Goal: Contribute content: Add original content to the website for others to see

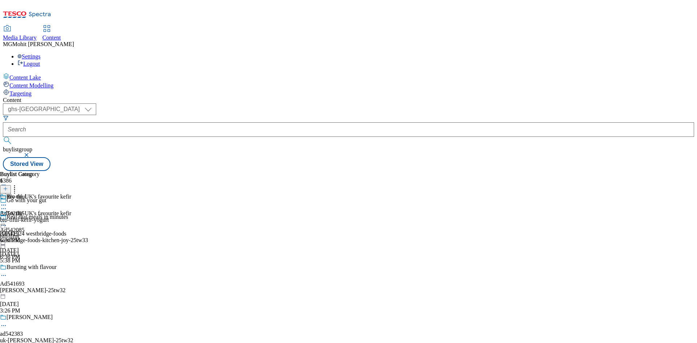
select select "ghs-[GEOGRAPHIC_DATA]"
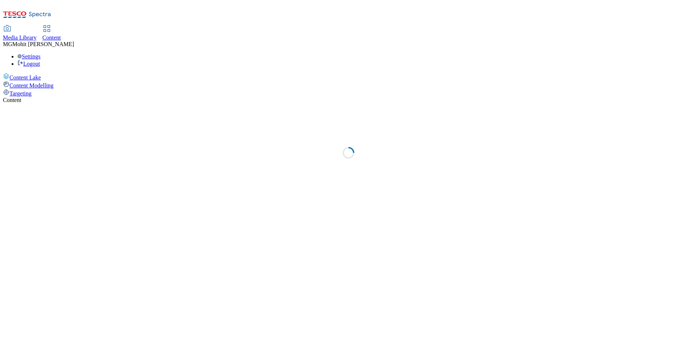
select select "ghs-[GEOGRAPHIC_DATA]"
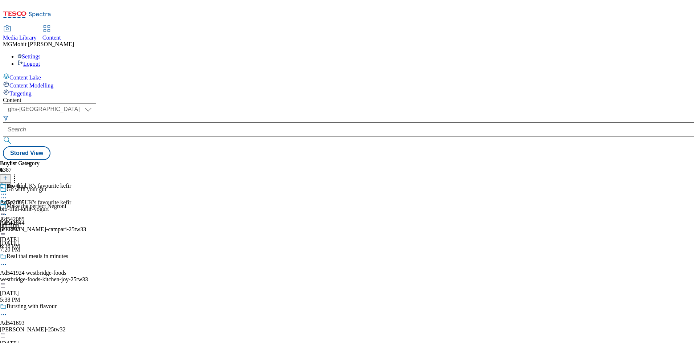
click at [8, 179] on icon at bounding box center [5, 181] width 5 height 5
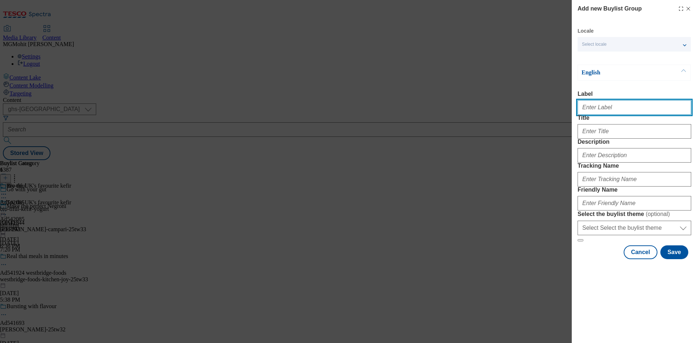
click at [604, 107] on input "Label" at bounding box center [635, 107] width 114 height 15
paste input "Ad542145 bacardi"
type input "Ad542145 bacardi"
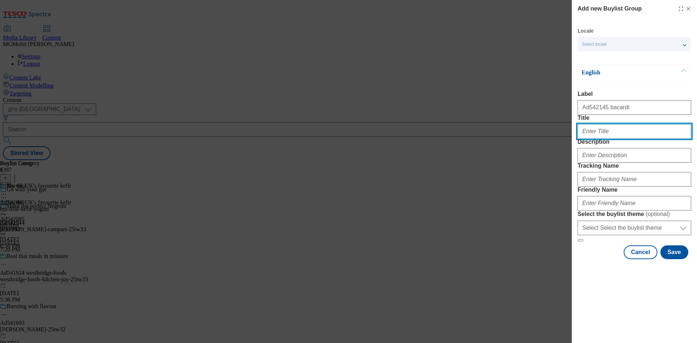
paste input "Make the perfect negroni"
type input "Make the perfect negroni"
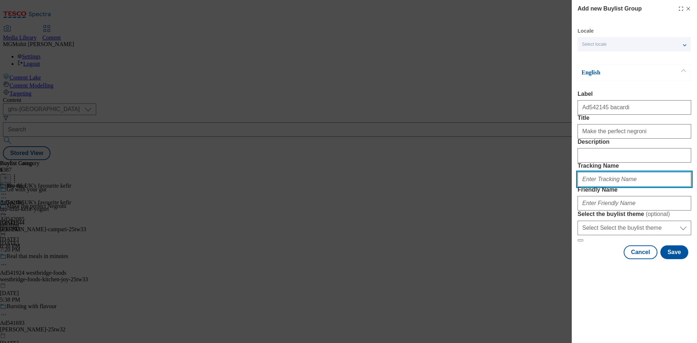
paste input "DH_AD542145"
type input "DH_AD542145"
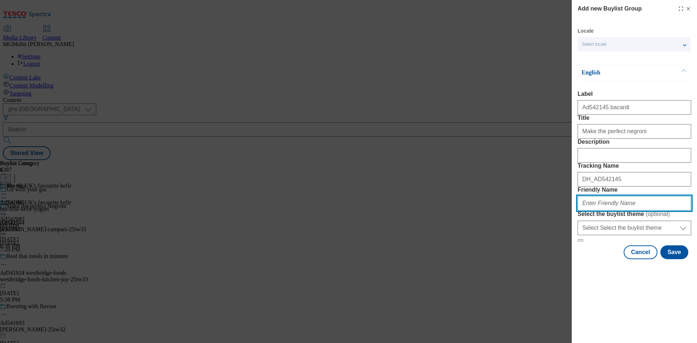
paste input "bacardi-negroni-25tw33"
type input "bacardi-negroni-25tw33"
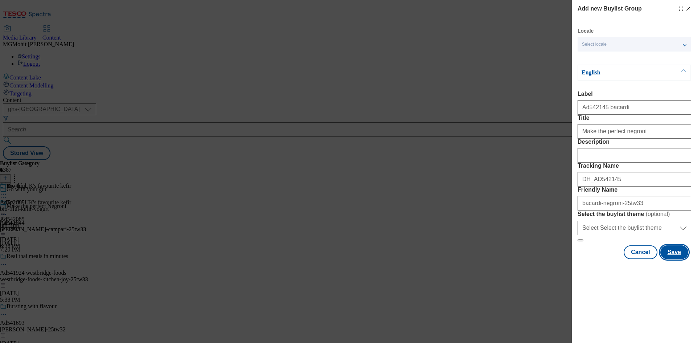
click at [671, 259] on button "Save" at bounding box center [675, 252] width 28 height 14
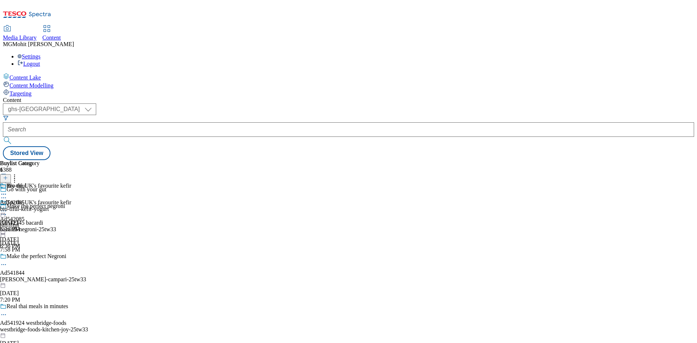
click at [128, 203] on div "Make the perfect negroni Ad542145 bacardi bacardi-negroni-25tw33 Sep 29, 2025 7…" at bounding box center [64, 228] width 128 height 50
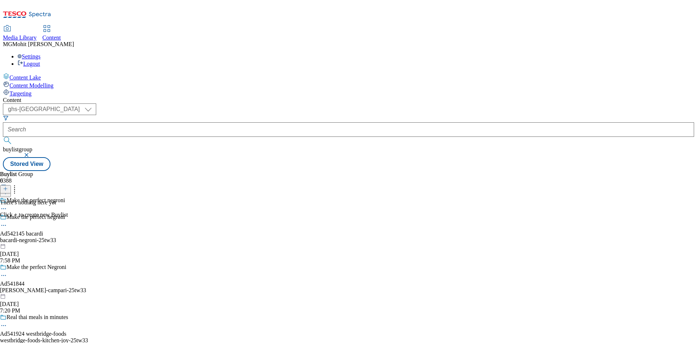
click at [8, 186] on icon at bounding box center [5, 188] width 5 height 5
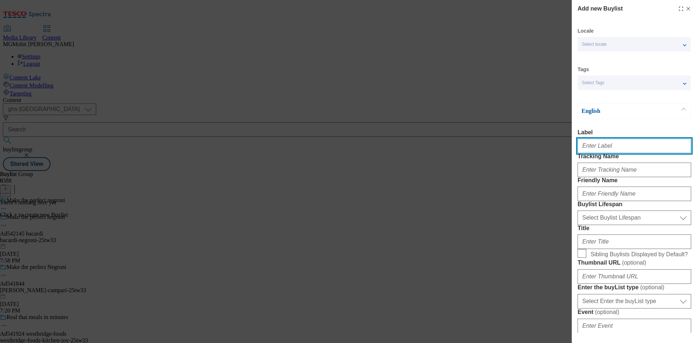
click at [596, 149] on input "Label" at bounding box center [635, 146] width 114 height 15
paste input "Ad542145"
type input "Ad542145"
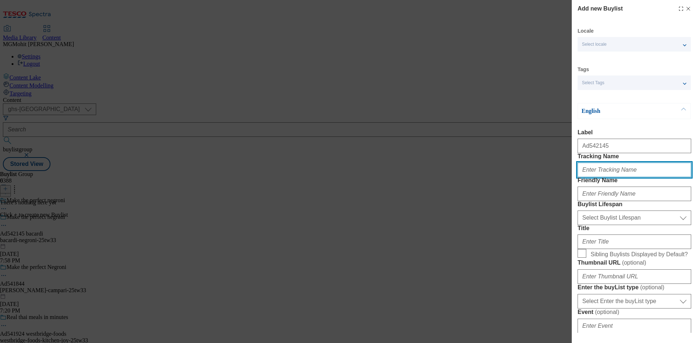
paste input "DH_AD542145"
type input "DH_AD542145"
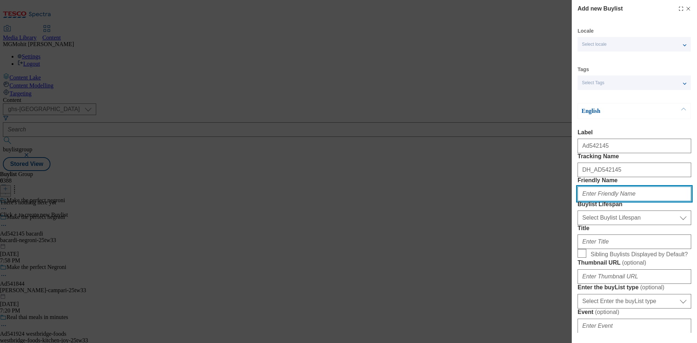
paste input "bacardi"
type input "bacardi"
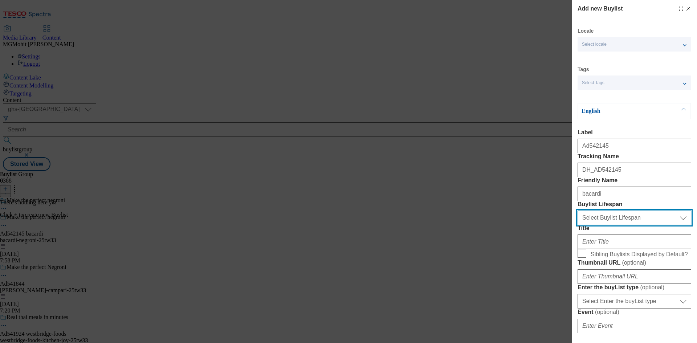
drag, startPoint x: 612, startPoint y: 256, endPoint x: 609, endPoint y: 262, distance: 6.5
click at [612, 225] on select "Select Buylist Lifespan evergreen seasonal tactical" at bounding box center [635, 218] width 114 height 15
select select "tactical"
click at [578, 225] on select "Select Buylist Lifespan evergreen seasonal tactical" at bounding box center [635, 218] width 114 height 15
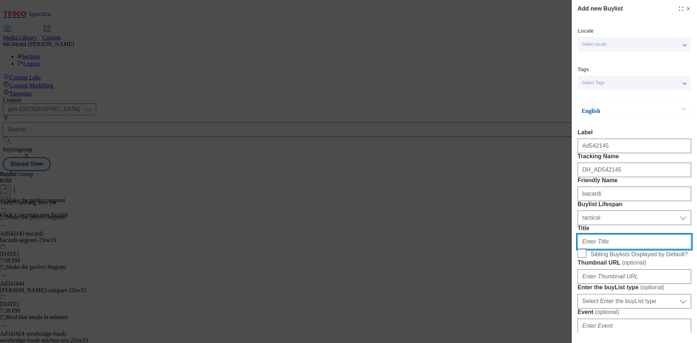
click at [593, 249] on input "Title" at bounding box center [635, 242] width 114 height 15
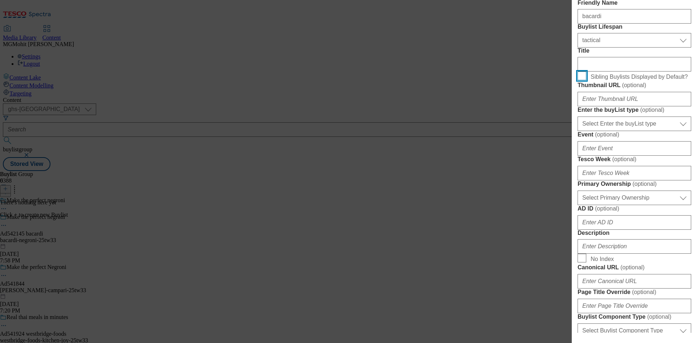
scroll to position [182, 0]
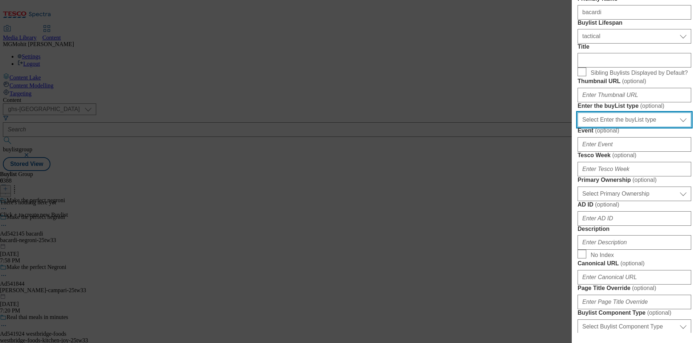
click at [613, 127] on select "Select Enter the buyList type event supplier funded long term >4 weeks supplier…" at bounding box center [635, 120] width 114 height 15
select select "supplier funded short term 1-3 weeks"
click at [578, 127] on select "Select Enter the buyList type event supplier funded long term >4 weeks supplier…" at bounding box center [635, 120] width 114 height 15
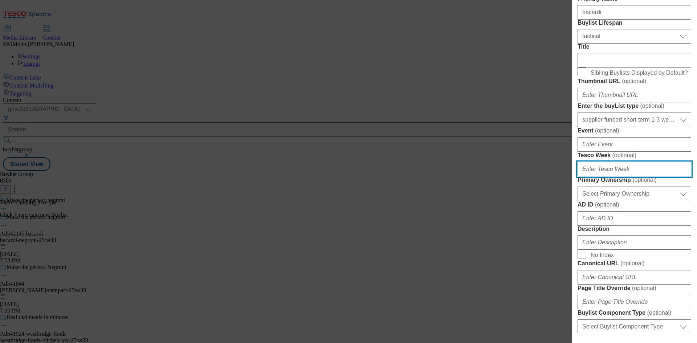
click at [595, 176] on input "Tesco Week ( optional )" at bounding box center [635, 169] width 114 height 15
type input "33"
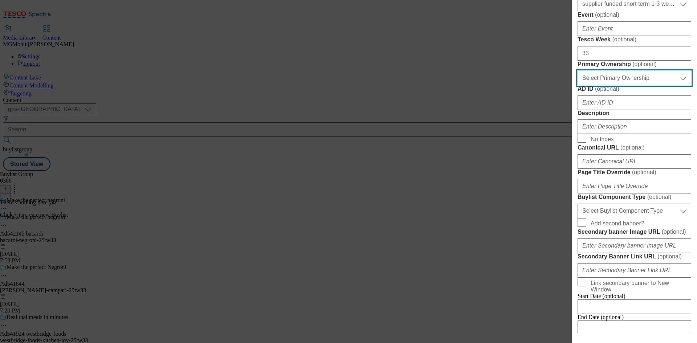
scroll to position [363, 0]
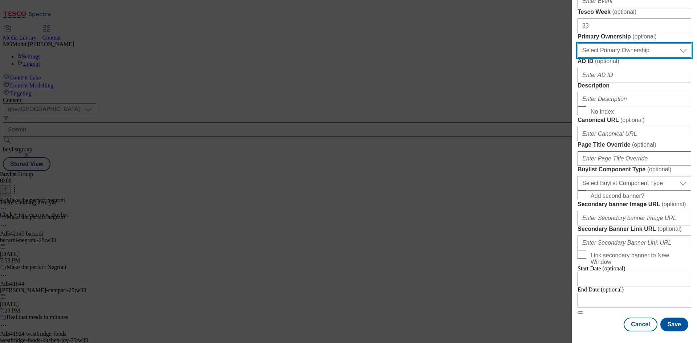
click at [616, 58] on select "Select Primary Ownership tesco dunnhumby" at bounding box center [635, 50] width 114 height 15
select select "dunnhumby"
click at [578, 58] on select "Select Primary Ownership tesco dunnhumby" at bounding box center [635, 50] width 114 height 15
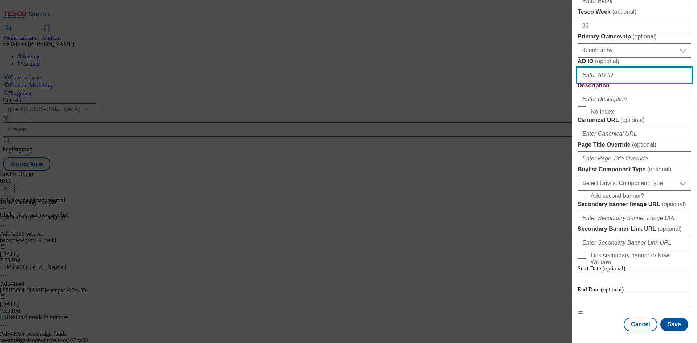
click at [595, 82] on input "AD ID ( optional )" at bounding box center [635, 75] width 114 height 15
paste input "542145"
type input "542145"
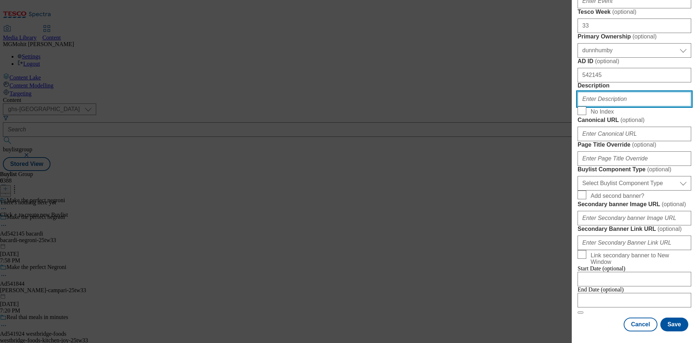
click at [598, 106] on input "Description" at bounding box center [635, 99] width 114 height 15
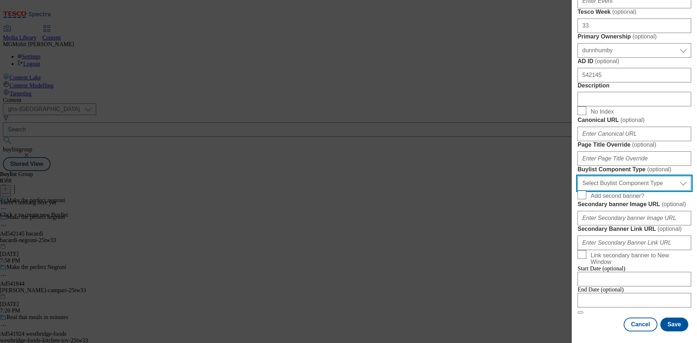
click at [595, 191] on select "Select Buylist Component Type Banner Competition Header Meal" at bounding box center [635, 183] width 114 height 15
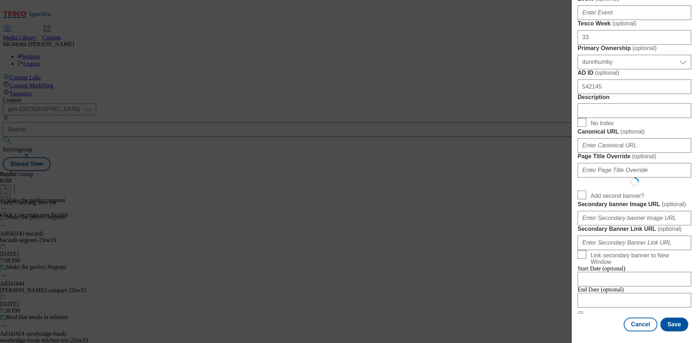
select select "Banner"
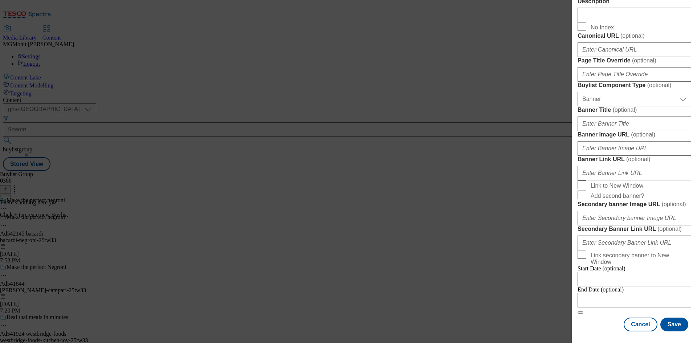
scroll to position [720, 0]
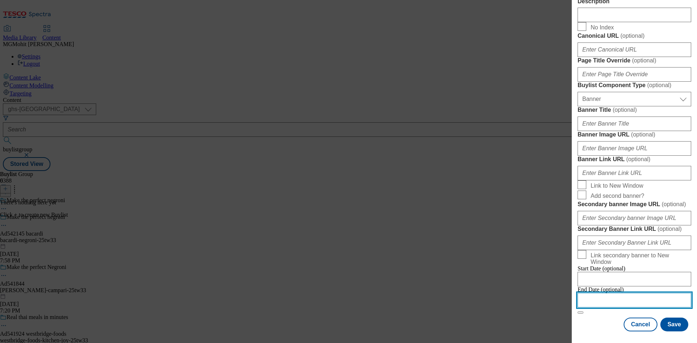
click at [589, 293] on input "Modal" at bounding box center [635, 300] width 114 height 15
select select "2025"
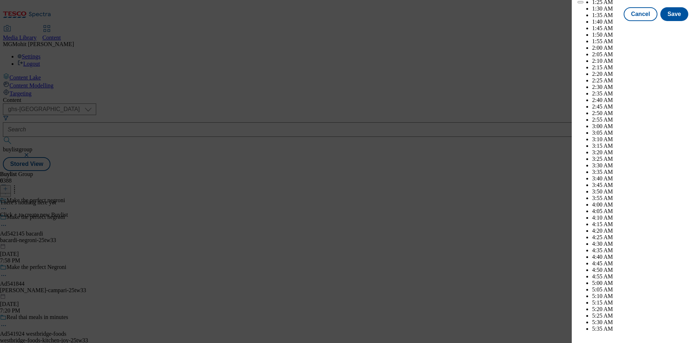
scroll to position [3208, 0]
select select "December"
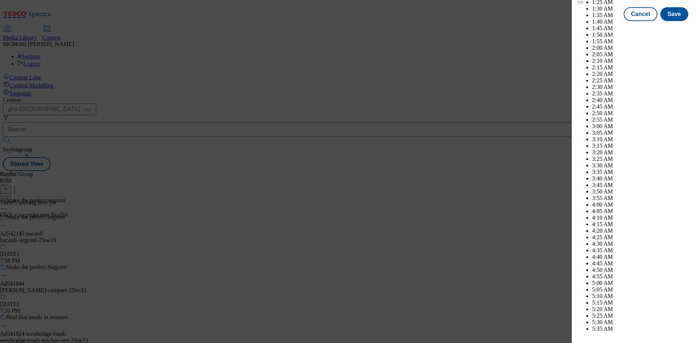
select select "2026"
select select "January"
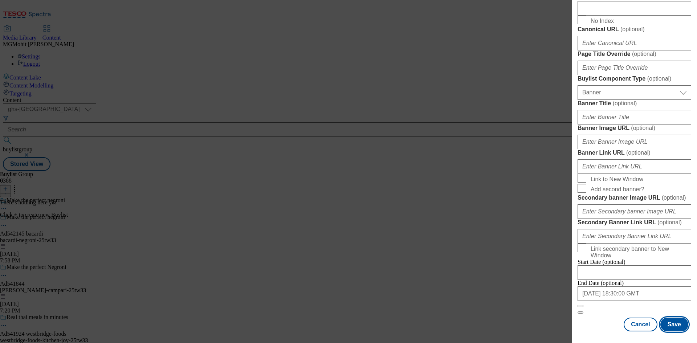
click at [671, 328] on button "Save" at bounding box center [675, 325] width 28 height 14
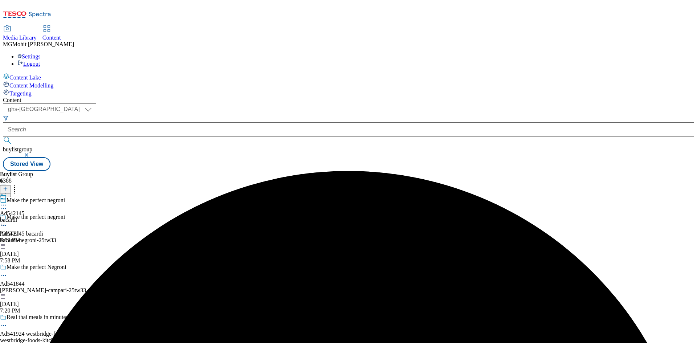
click at [25, 217] on div "bacardi" at bounding box center [12, 220] width 25 height 7
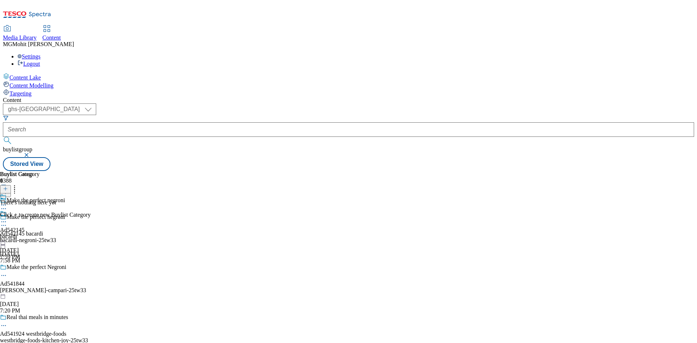
click at [8, 186] on icon at bounding box center [5, 188] width 5 height 5
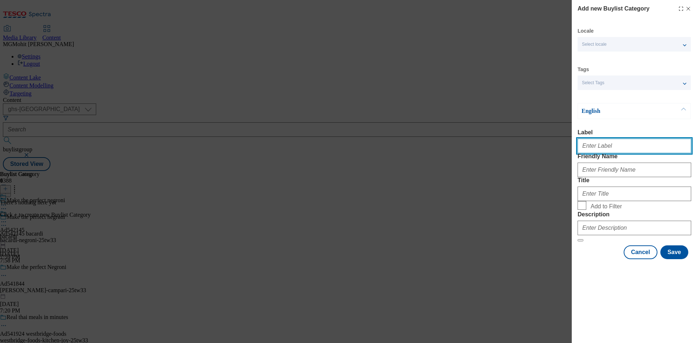
click at [602, 153] on input "Label" at bounding box center [635, 146] width 114 height 15
paste input "Ad542145"
type input "Ad542145"
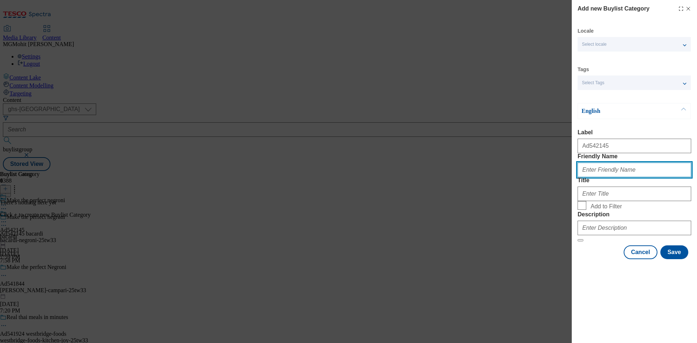
paste input "bacardi-negroni"
type input "bacardi-negroni"
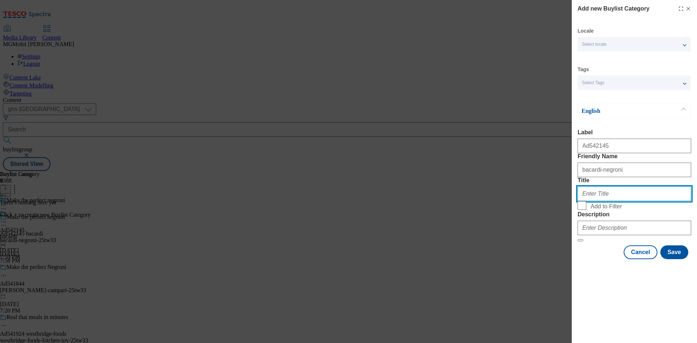
paste input "Bacardi"
type input "Bacardi"
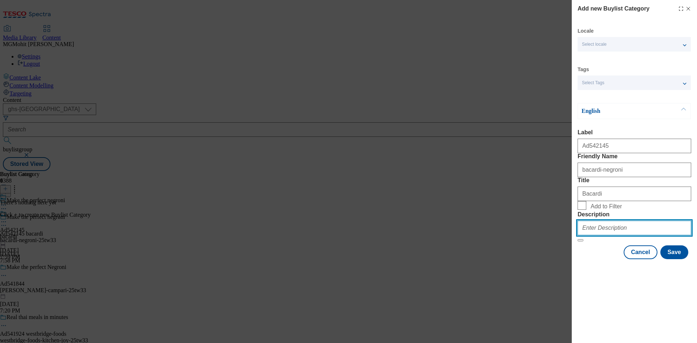
click at [592, 235] on input "Description" at bounding box center [635, 228] width 114 height 15
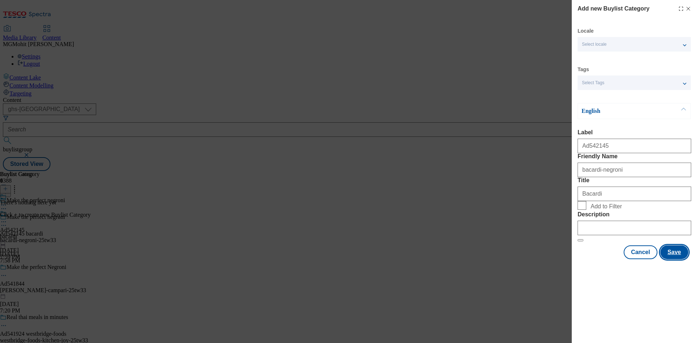
click at [673, 259] on button "Save" at bounding box center [675, 252] width 28 height 14
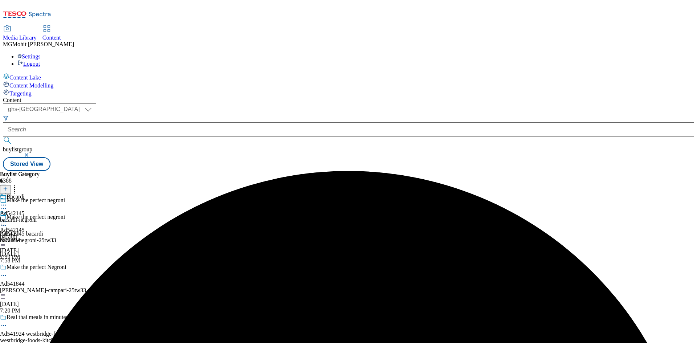
click at [40, 217] on div "bacardi-negroni" at bounding box center [20, 220] width 40 height 7
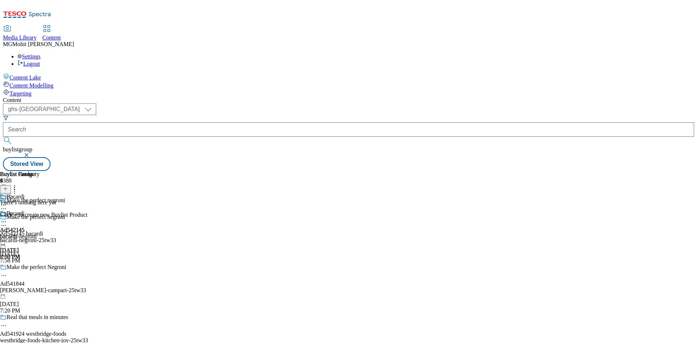
click at [11, 185] on button at bounding box center [5, 189] width 11 height 8
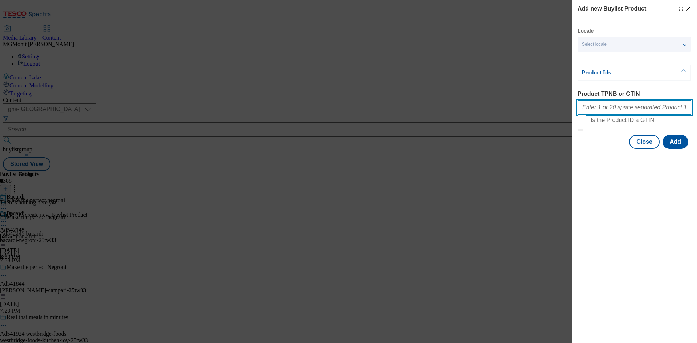
click at [612, 113] on input "Product TPNB or GTIN" at bounding box center [635, 107] width 114 height 15
paste input "50236083 86754497 92128372 77474254 50501316, 50236083 86754497 92128372 774742…"
type input "50236083 86754497 92128372 77474254 50501316, 50236083 86754497 92128372 774742…"
click at [677, 149] on button "Add" at bounding box center [676, 142] width 26 height 14
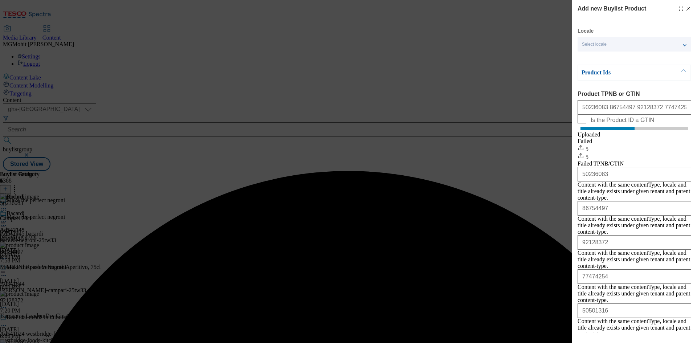
scroll to position [11, 0]
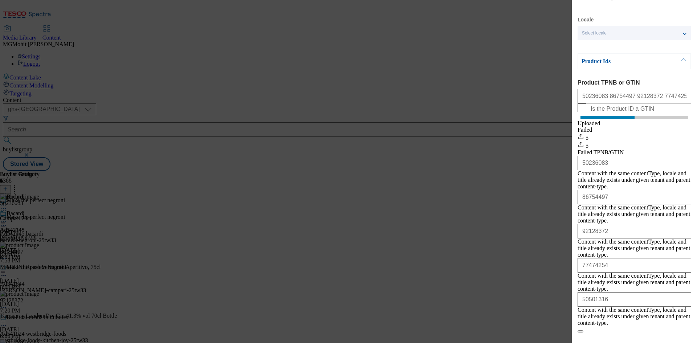
click at [635, 337] on button "Close" at bounding box center [644, 344] width 31 height 14
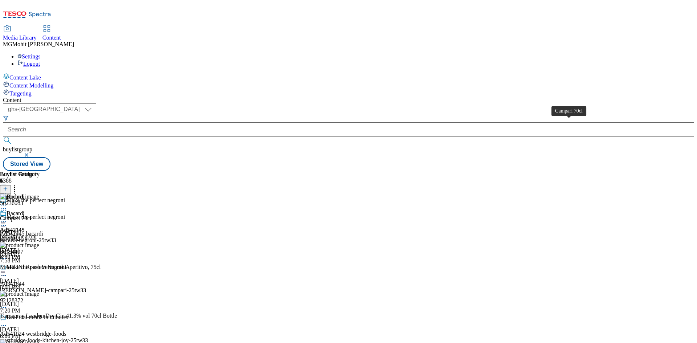
click at [32, 215] on div "Campari 70cl" at bounding box center [16, 218] width 32 height 7
click at [40, 210] on div "Bacardi Ad542145 bacardi-negroni Sep 29, 2025 8:00 PM" at bounding box center [20, 235] width 40 height 50
click at [7, 218] on icon at bounding box center [3, 221] width 7 height 7
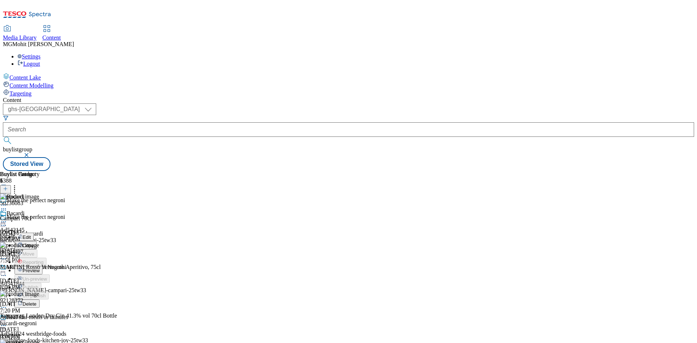
click at [34, 233] on button "Edit" at bounding box center [24, 237] width 19 height 8
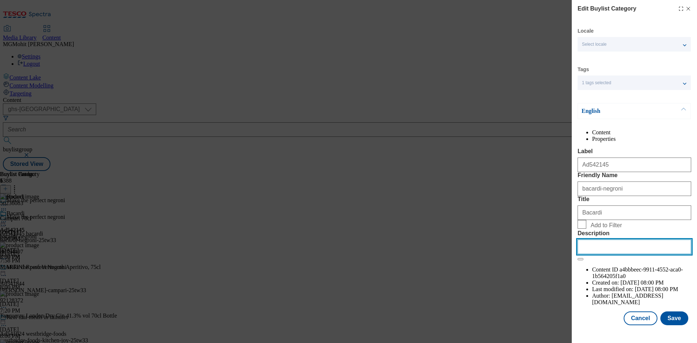
click at [599, 254] on input "Description" at bounding box center [635, 247] width 114 height 15
paste input "Campari 70cl"
type input "Campari 70cl"
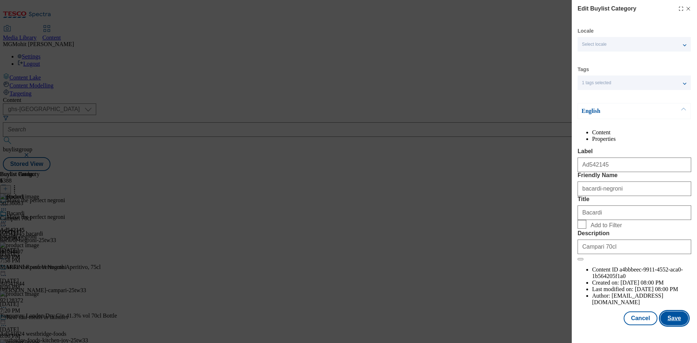
click at [669, 324] on button "Save" at bounding box center [675, 319] width 28 height 14
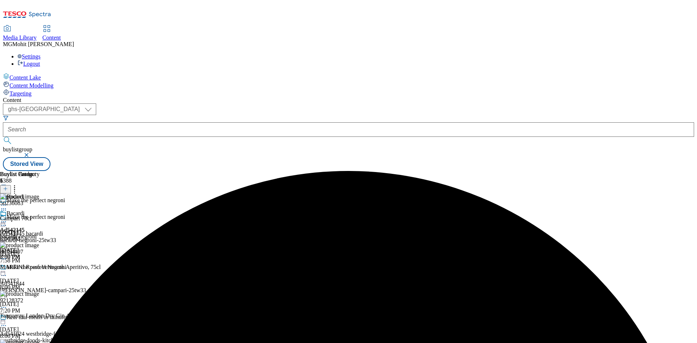
click at [7, 218] on icon at bounding box center [3, 221] width 7 height 7
click at [31, 235] on span "Edit" at bounding box center [27, 237] width 8 height 5
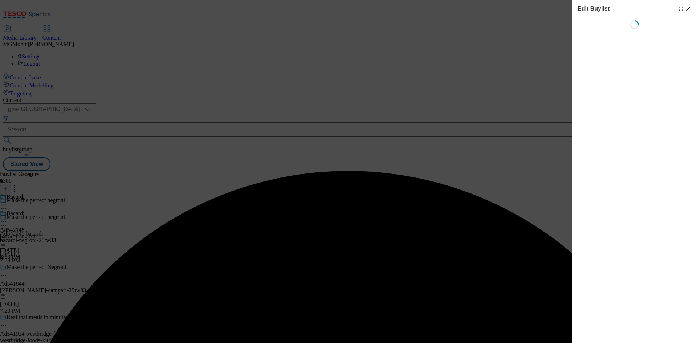
select select "tactical"
select select "supplier funded short term 1-3 weeks"
select select "dunnhumby"
select select "Banner"
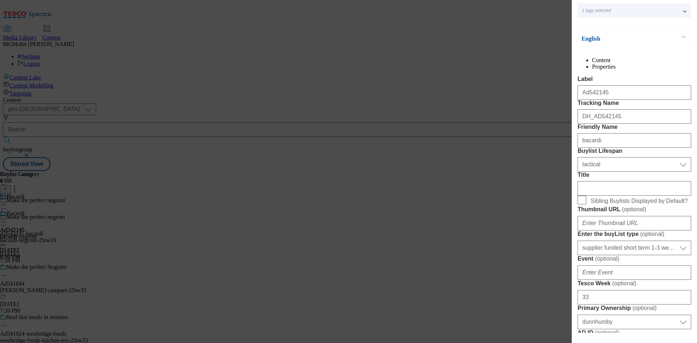
scroll to position [73, 0]
click at [601, 195] on input "Title" at bounding box center [635, 188] width 114 height 15
paste input "Campari 70cl"
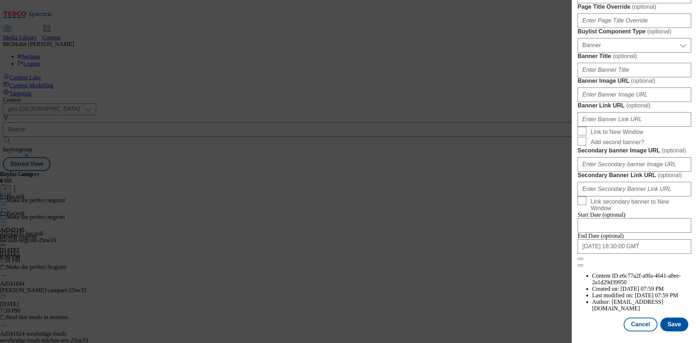
scroll to position [752, 0]
type input "Campari 70cl"
click at [661, 320] on button "Save" at bounding box center [675, 325] width 28 height 14
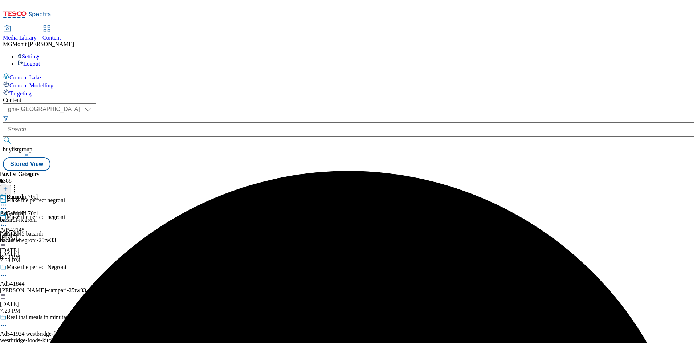
click at [7, 222] on icon at bounding box center [3, 225] width 7 height 7
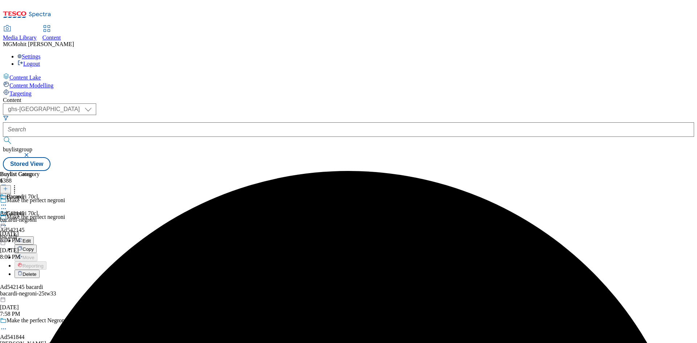
click at [34, 237] on div "Edit" at bounding box center [24, 240] width 19 height 6
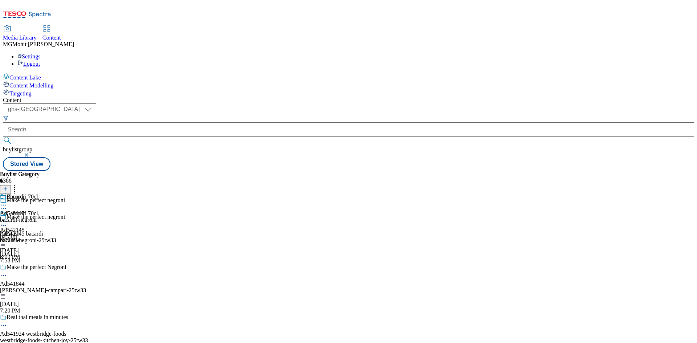
click at [7, 222] on icon at bounding box center [3, 225] width 7 height 7
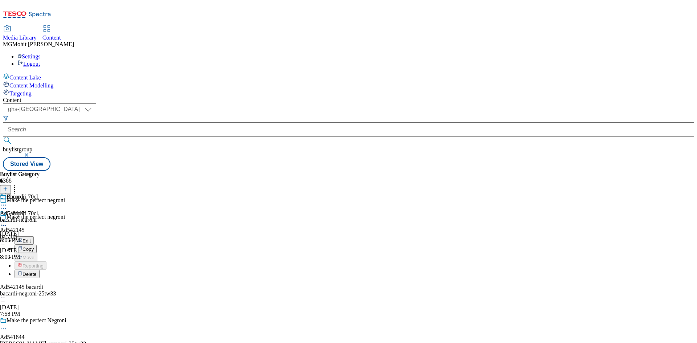
click at [31, 238] on span "Edit" at bounding box center [27, 240] width 8 height 5
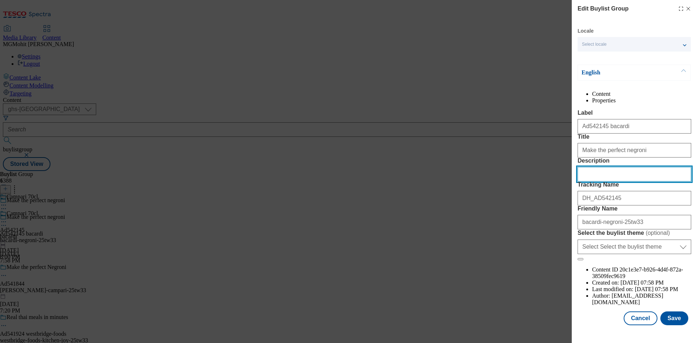
click at [609, 182] on input "Description" at bounding box center [635, 174] width 114 height 15
paste input "Campari 70cl"
type input "Campari 70cl"
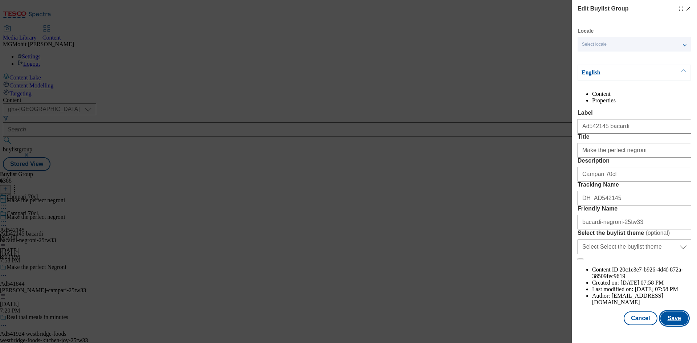
click at [668, 322] on button "Save" at bounding box center [675, 319] width 28 height 14
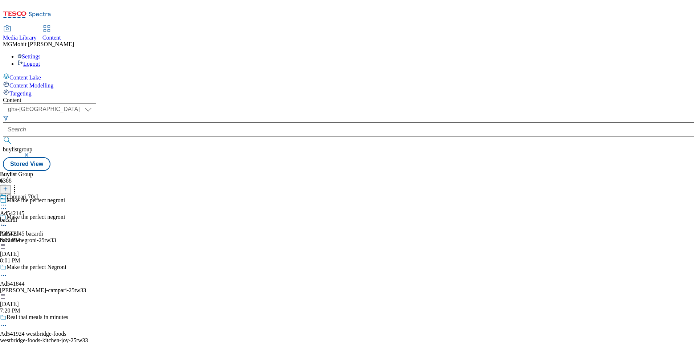
click at [7, 202] on icon at bounding box center [3, 205] width 7 height 7
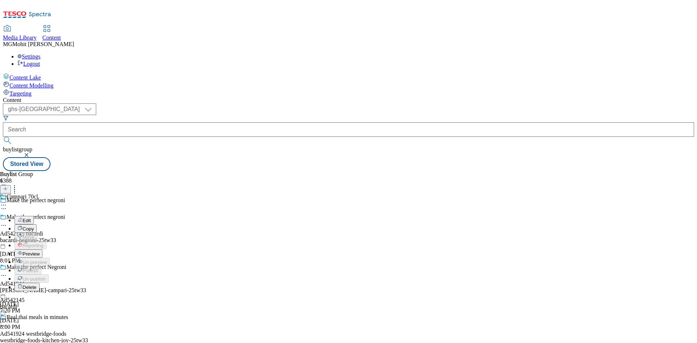
click at [40, 251] on span "Preview" at bounding box center [31, 253] width 17 height 5
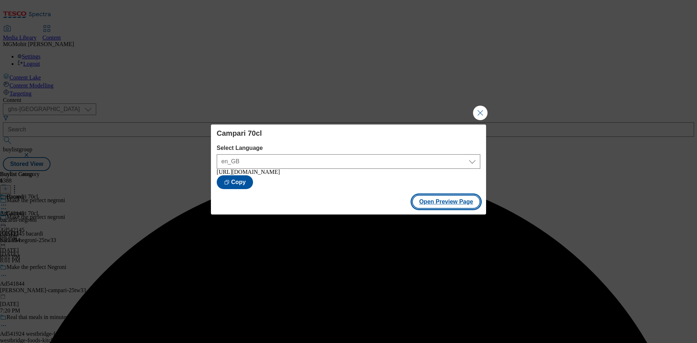
click at [435, 204] on button "Open Preview Page" at bounding box center [446, 202] width 69 height 14
click at [482, 110] on button "Close Modal" at bounding box center [480, 113] width 15 height 15
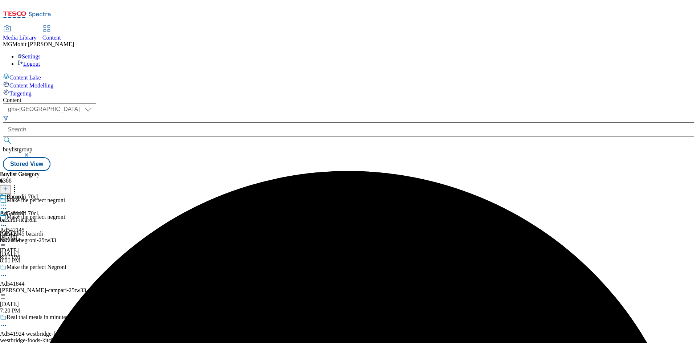
click at [7, 218] on icon at bounding box center [3, 221] width 7 height 7
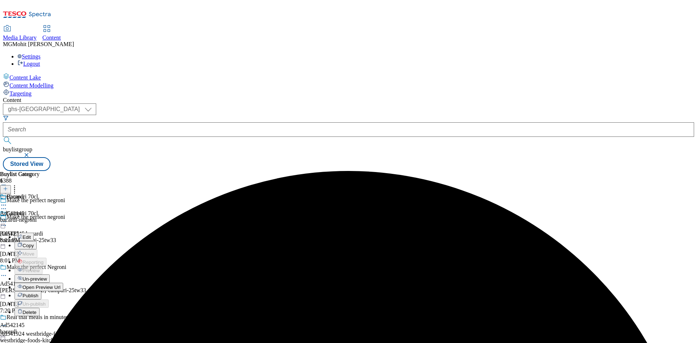
click at [38, 293] on span "Publish" at bounding box center [31, 295] width 16 height 5
